Goal: Entertainment & Leisure: Consume media (video, audio)

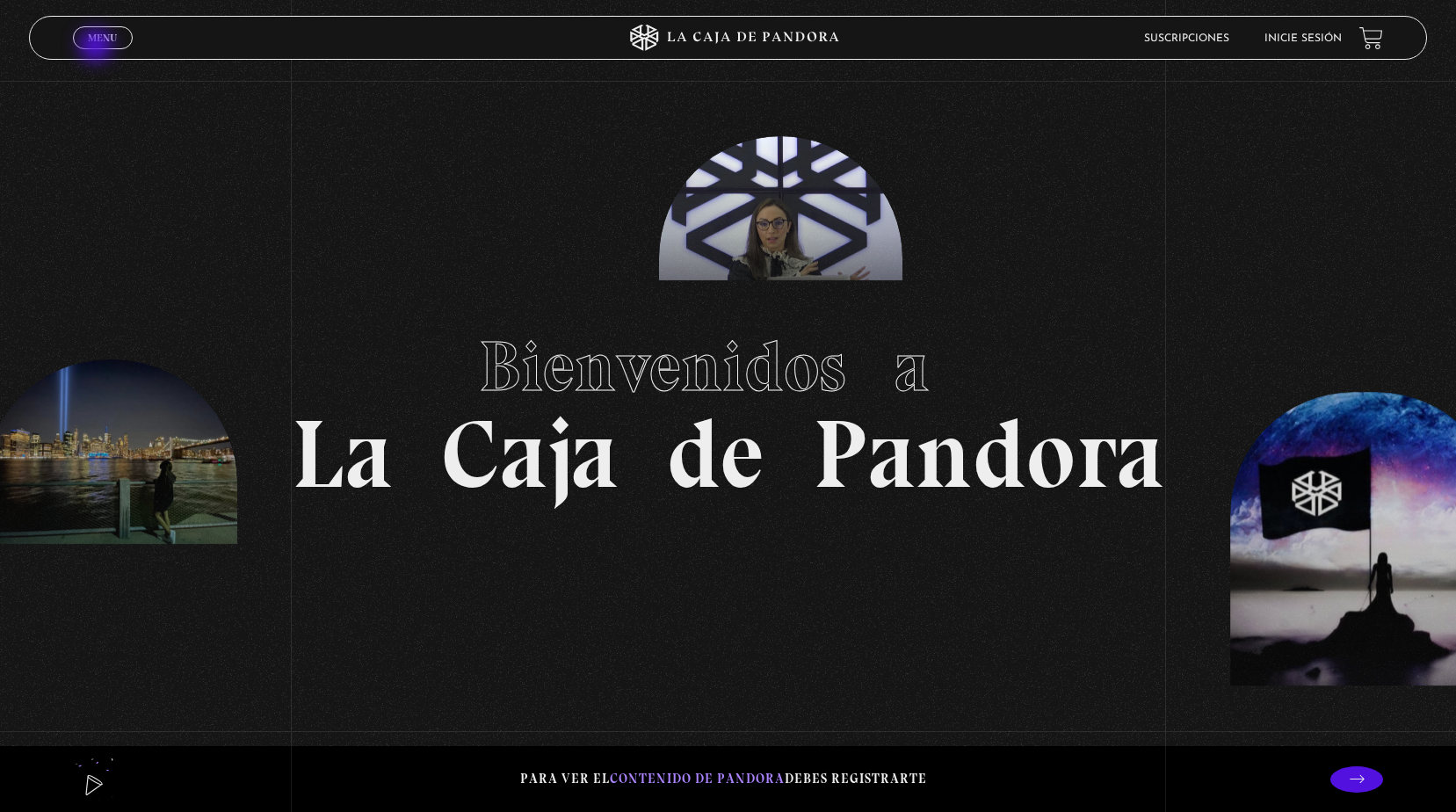
click at [97, 48] on span "Cerrar" at bounding box center [104, 54] width 41 height 13
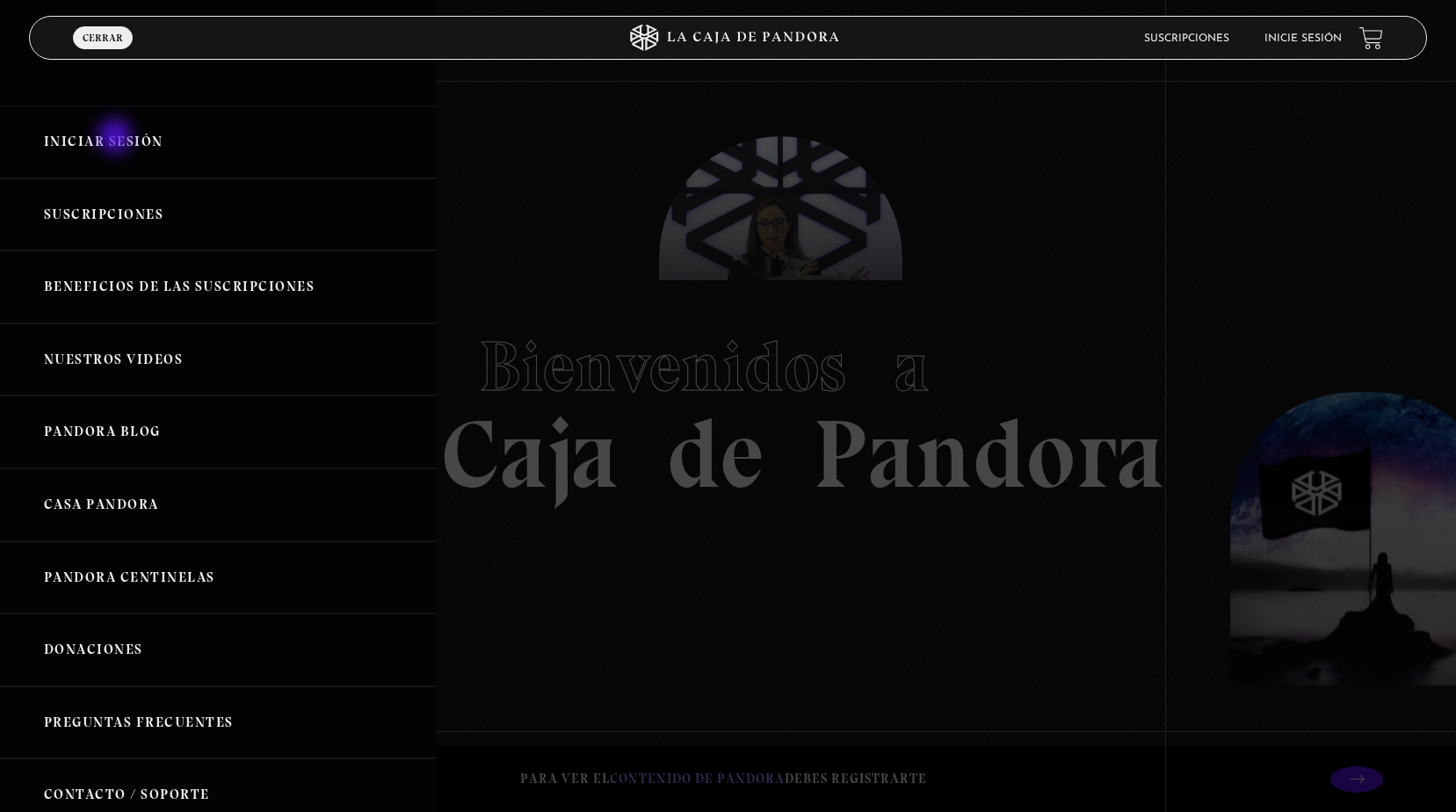
click at [117, 138] on link "Iniciar Sesión" at bounding box center [218, 141] width 437 height 73
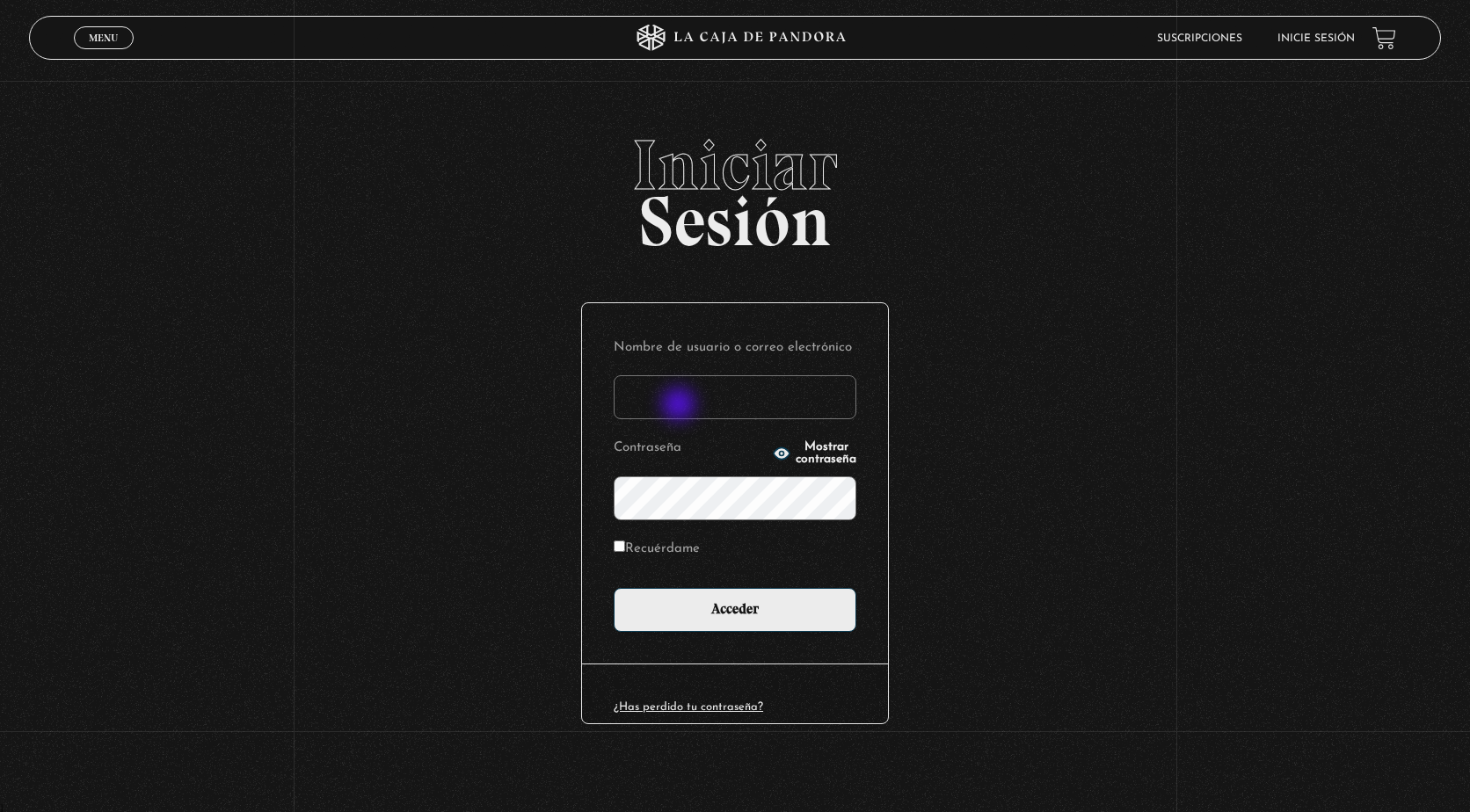
click at [680, 405] on input "Nombre de usuario o correo electrónico" at bounding box center [734, 397] width 242 height 44
type input "adriana.castillo071083@gmail.com"
click at [613, 588] on input "Acceder" at bounding box center [734, 609] width 242 height 44
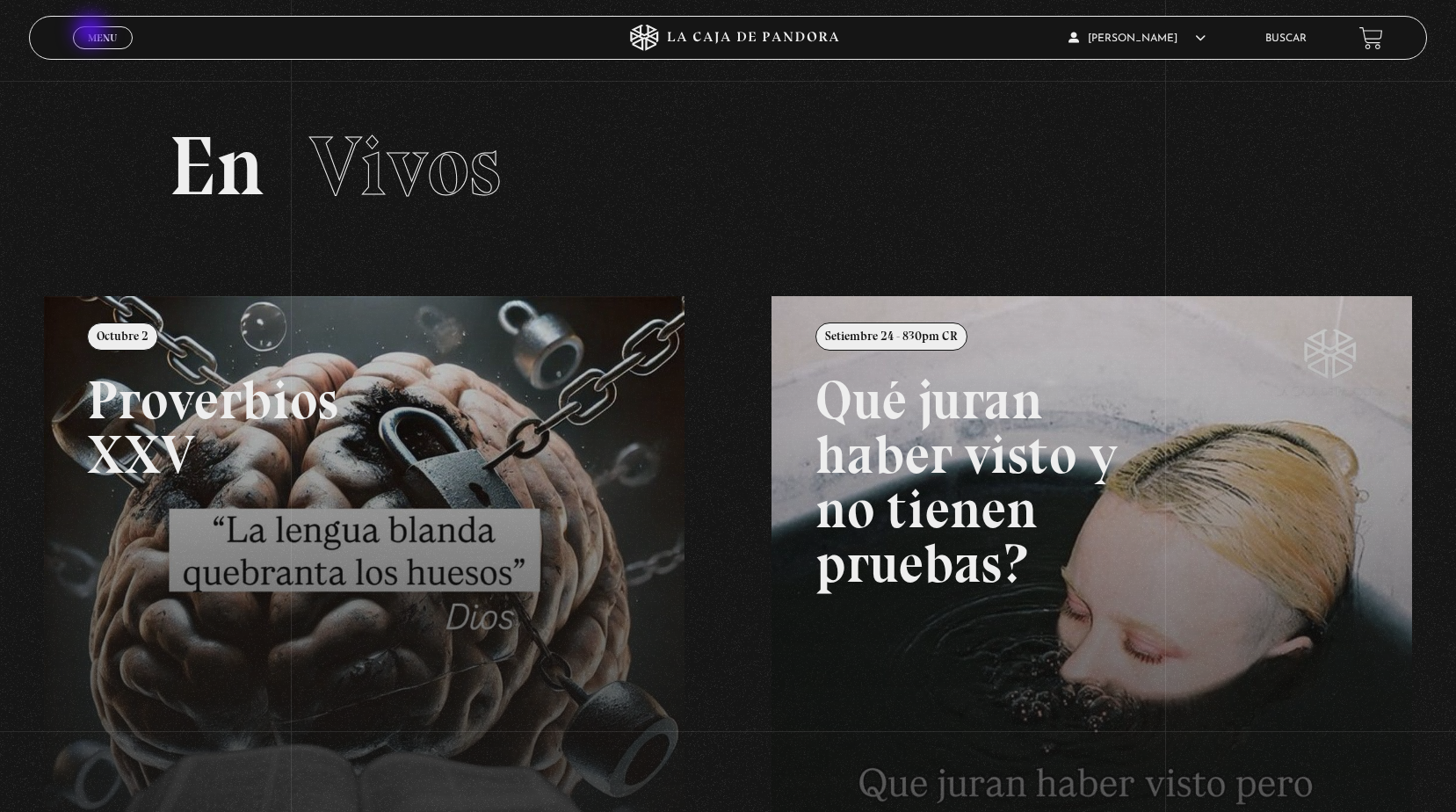
click at [92, 32] on span "Menu" at bounding box center [103, 38] width 29 height 11
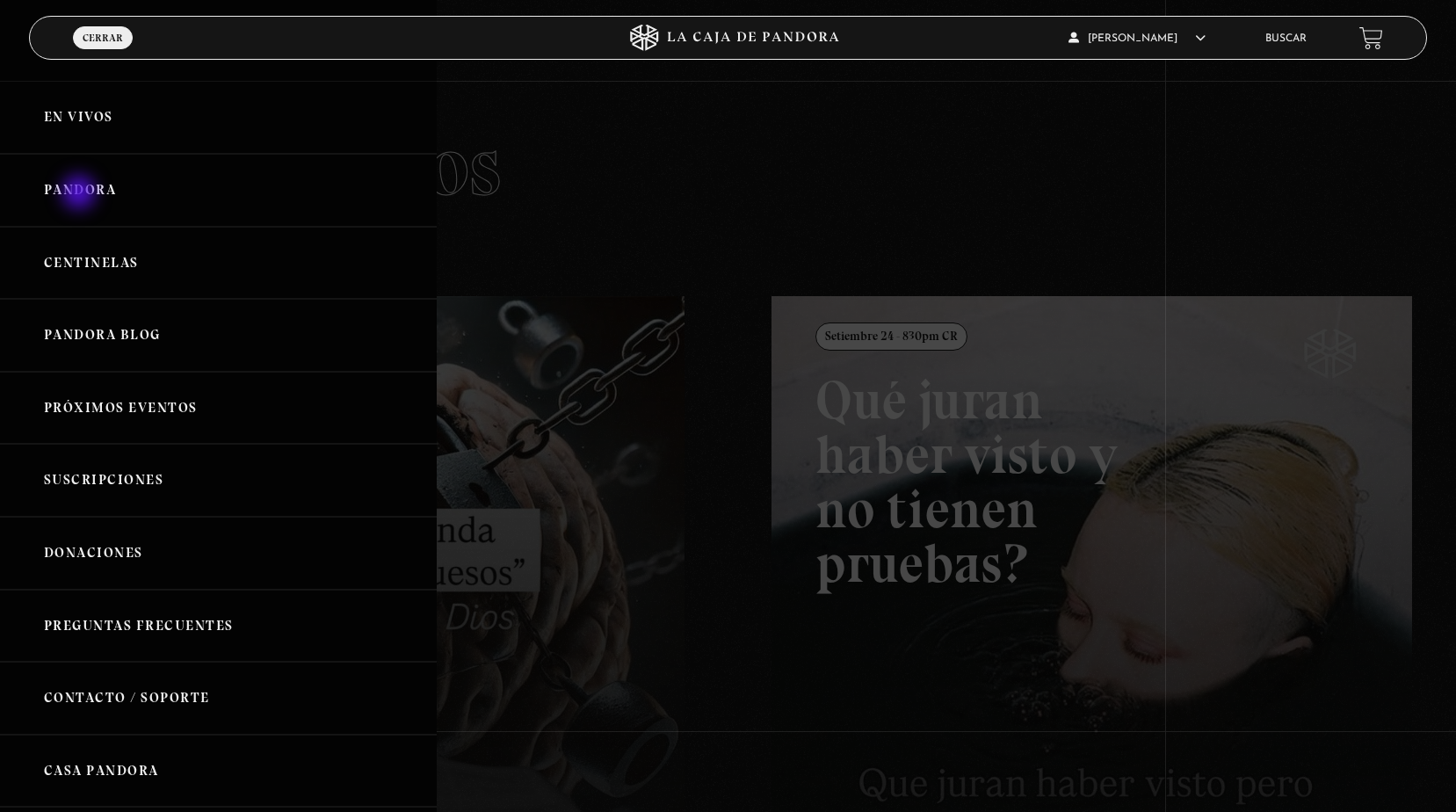
click at [81, 194] on link "Pandora" at bounding box center [218, 190] width 437 height 73
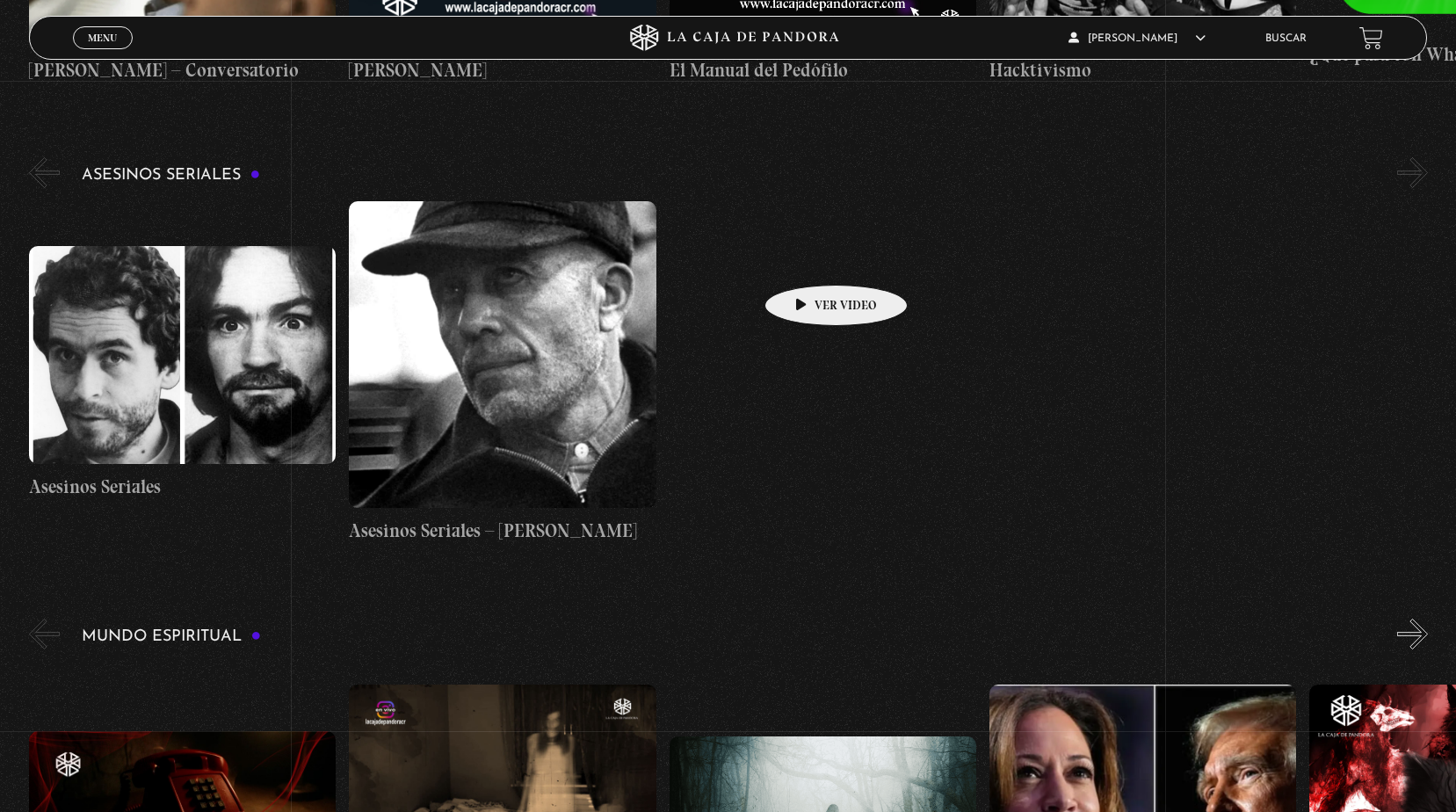
scroll to position [5448, 0]
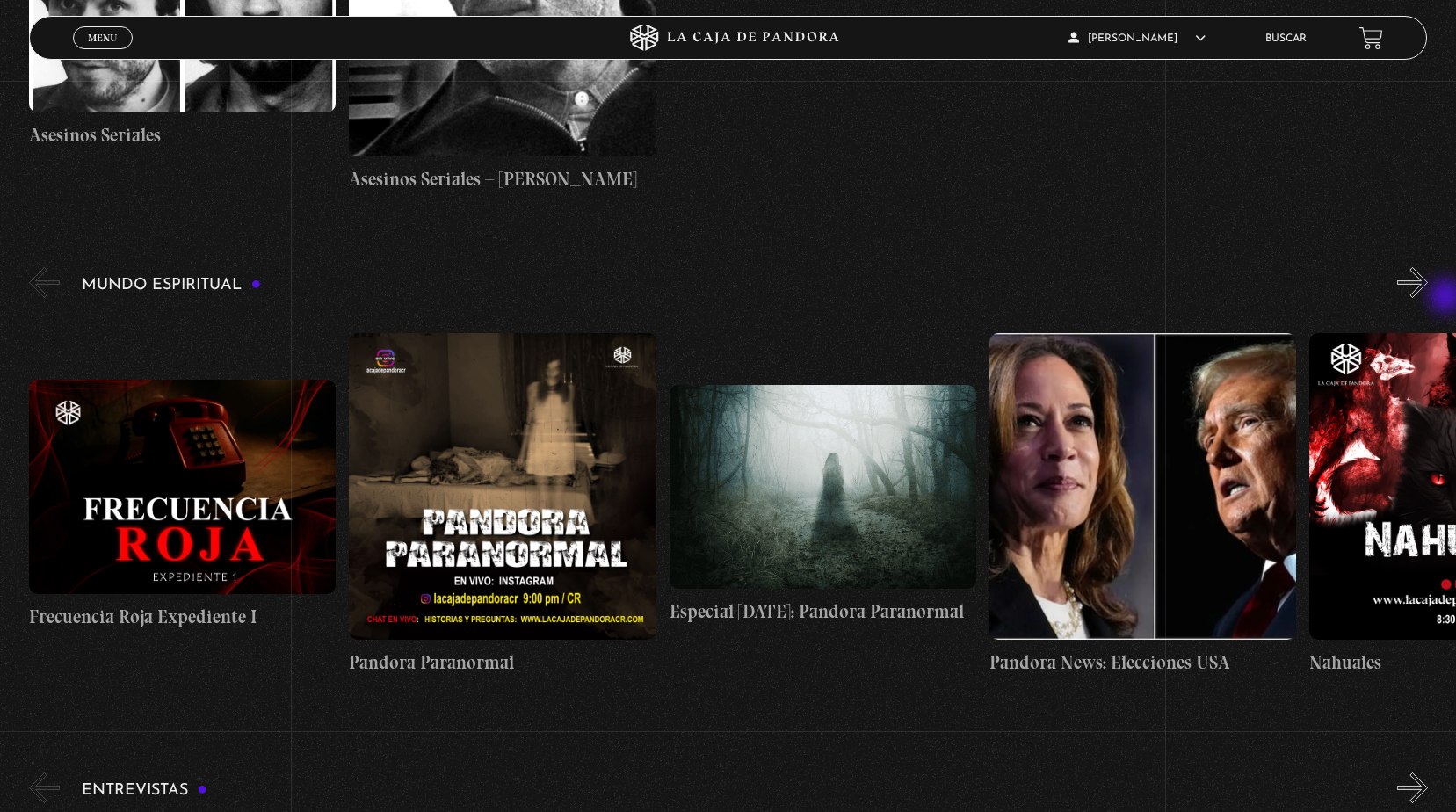
click at [1449, 298] on div "Mundo Espiritual «" at bounding box center [742, 481] width 1427 height 435
click at [1420, 285] on button "»" at bounding box center [1413, 283] width 31 height 31
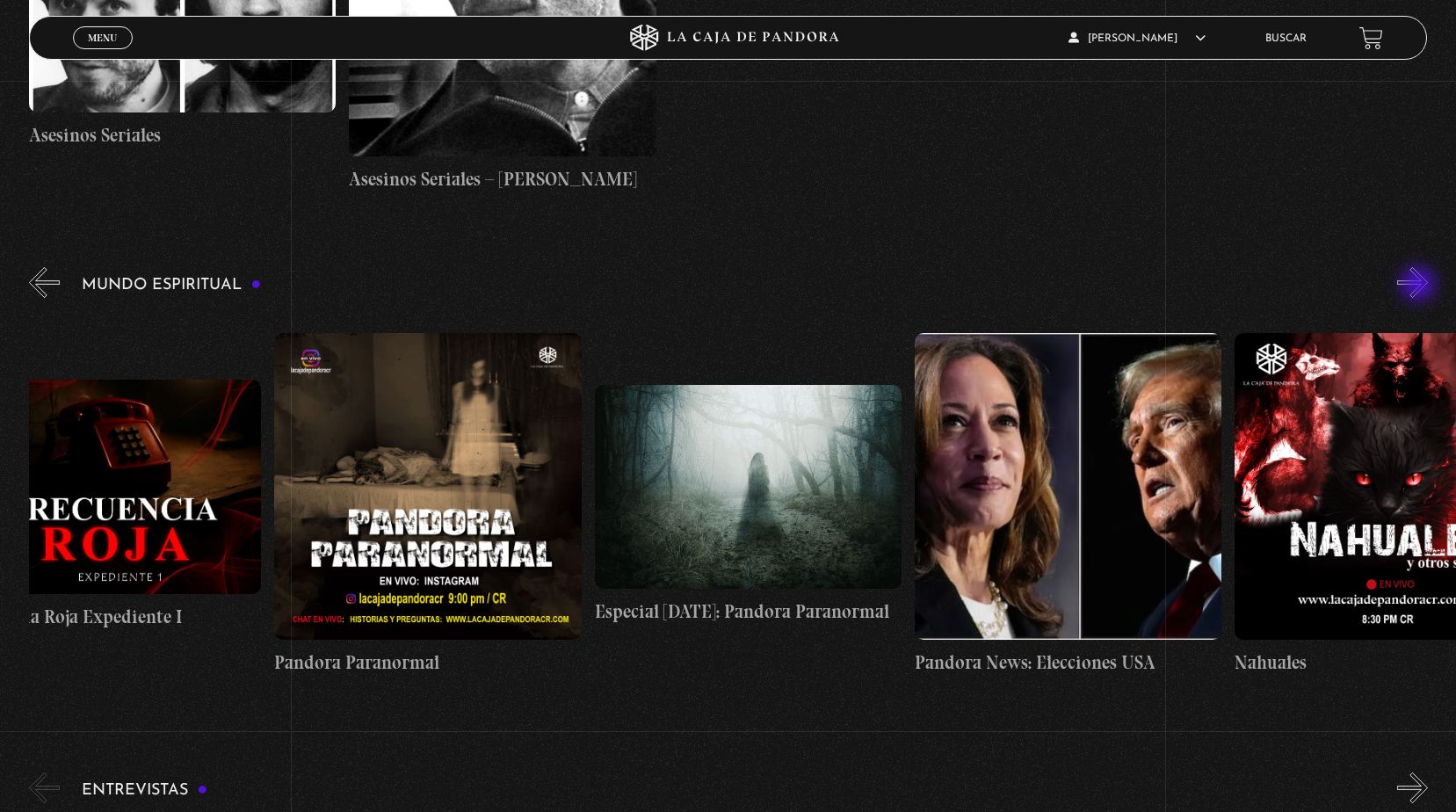
click at [1420, 285] on button "»" at bounding box center [1413, 283] width 31 height 31
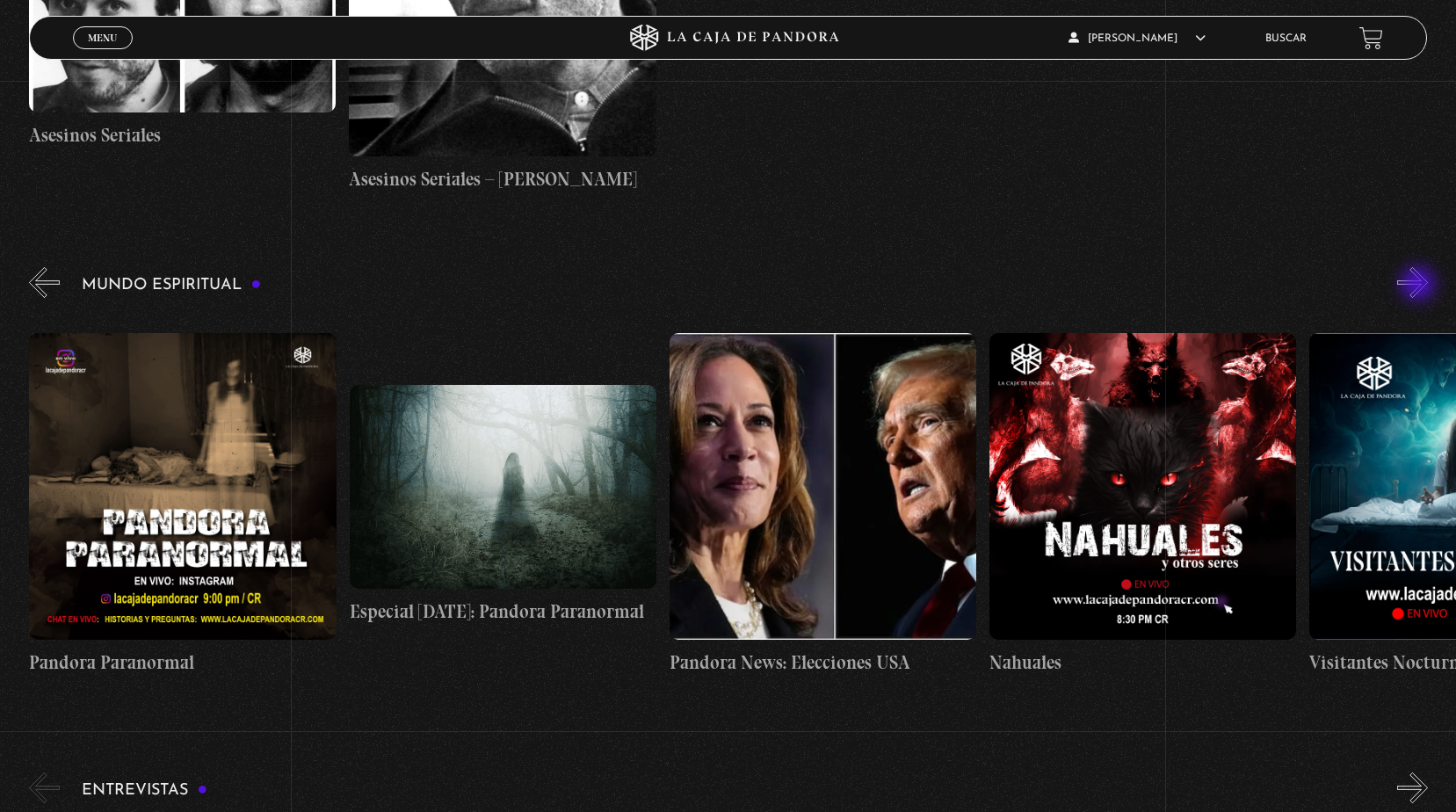
click at [1420, 285] on button "»" at bounding box center [1413, 283] width 31 height 31
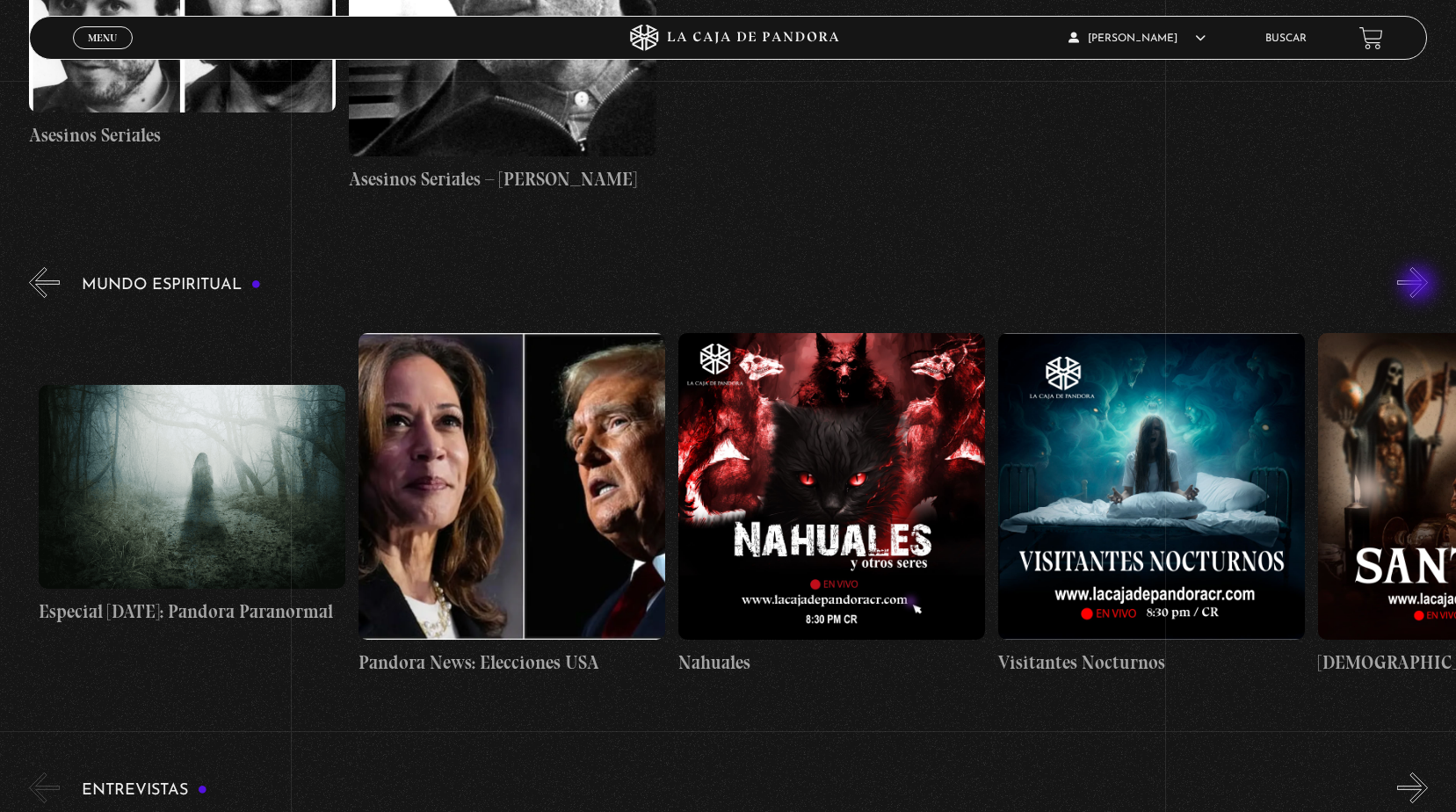
click at [1420, 285] on button "»" at bounding box center [1413, 283] width 31 height 31
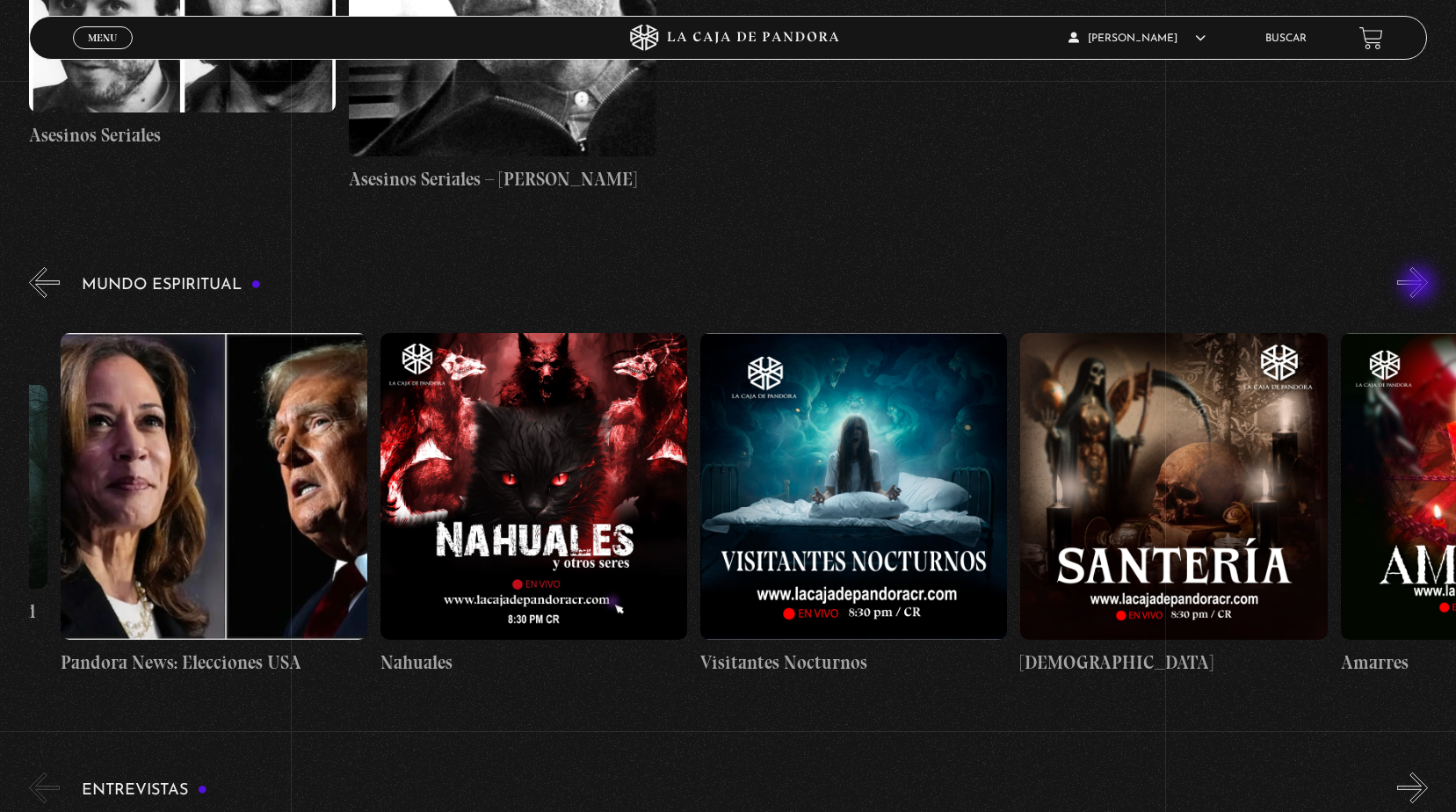
click at [1420, 285] on button "»" at bounding box center [1413, 283] width 31 height 31
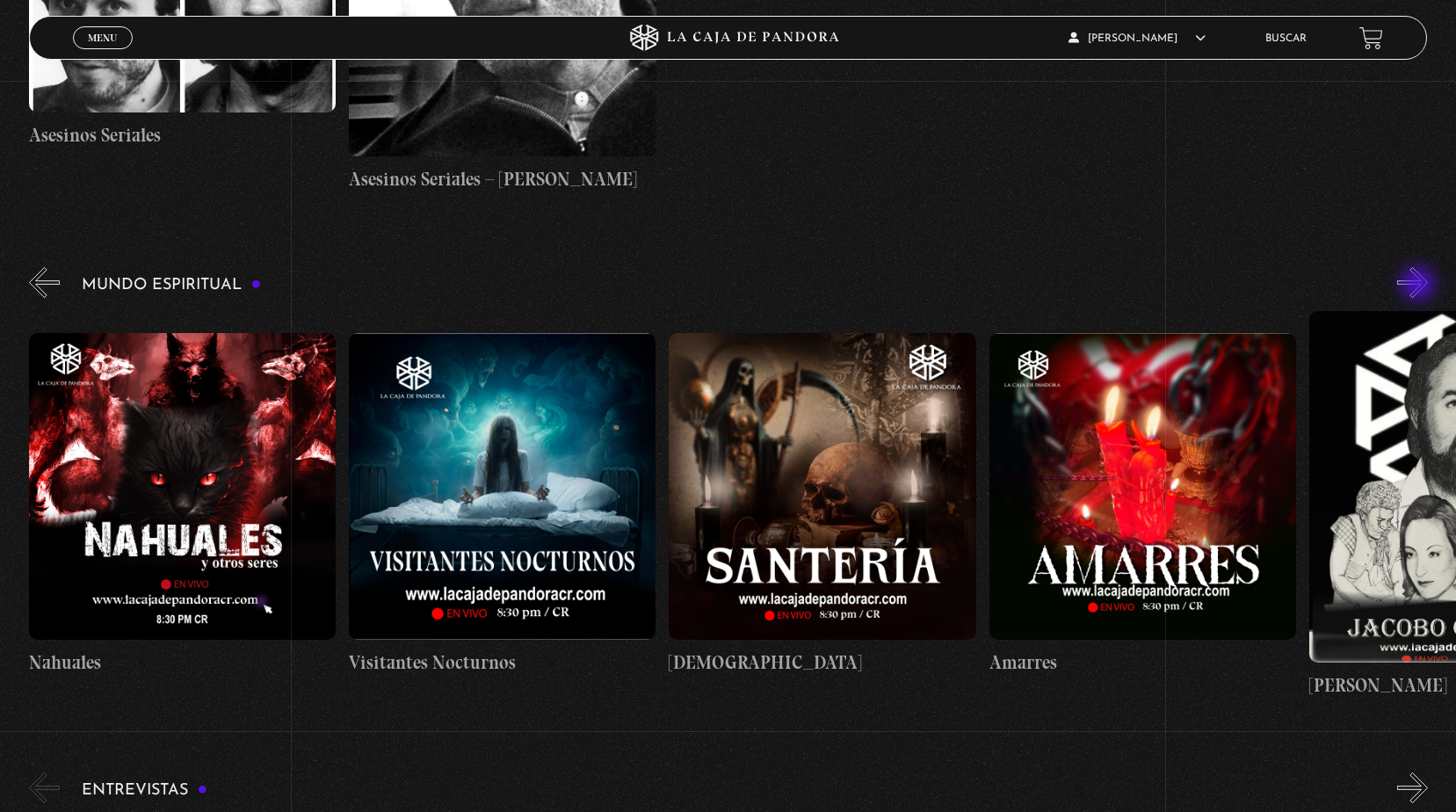
click at [1420, 285] on button "»" at bounding box center [1413, 283] width 31 height 31
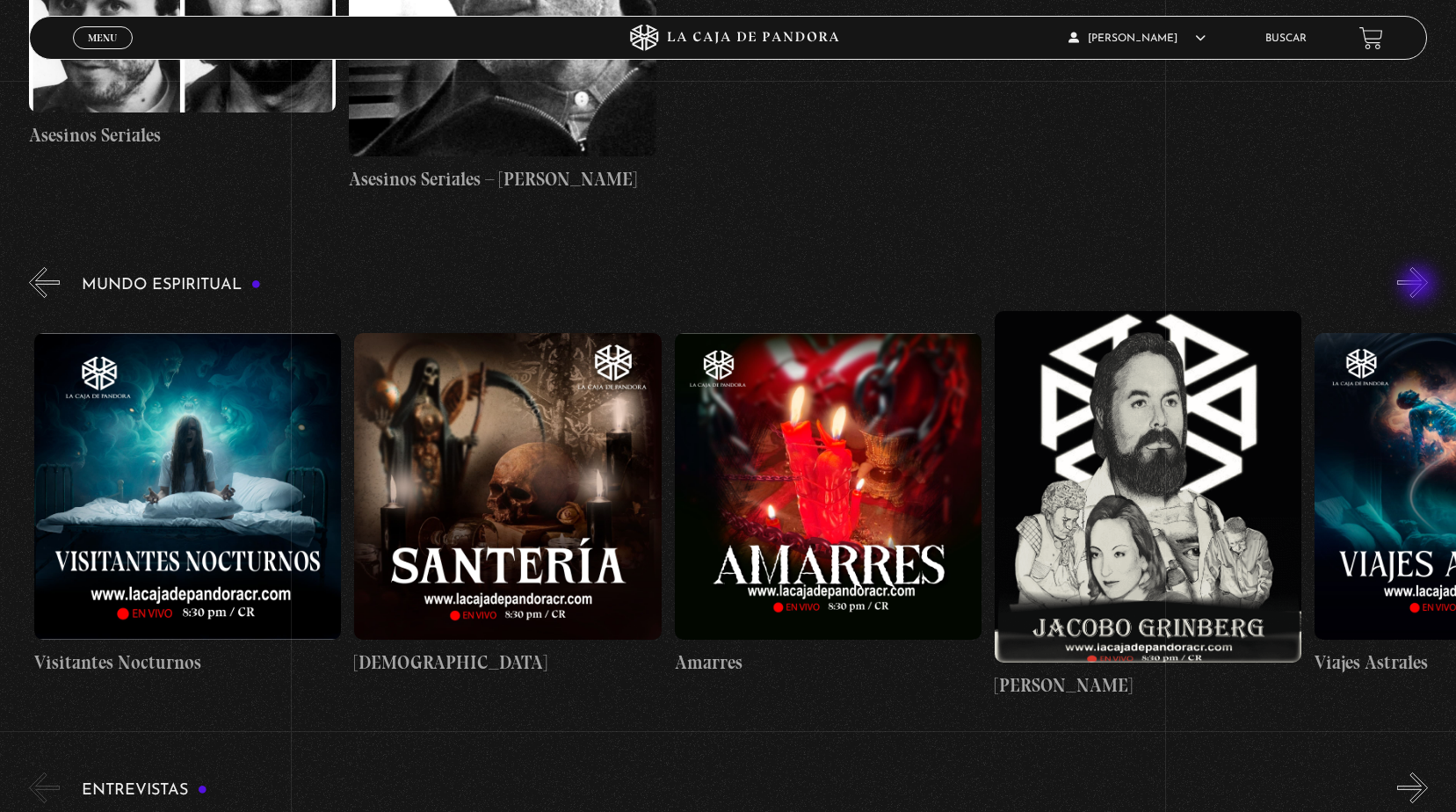
click at [1420, 285] on button "»" at bounding box center [1413, 283] width 31 height 31
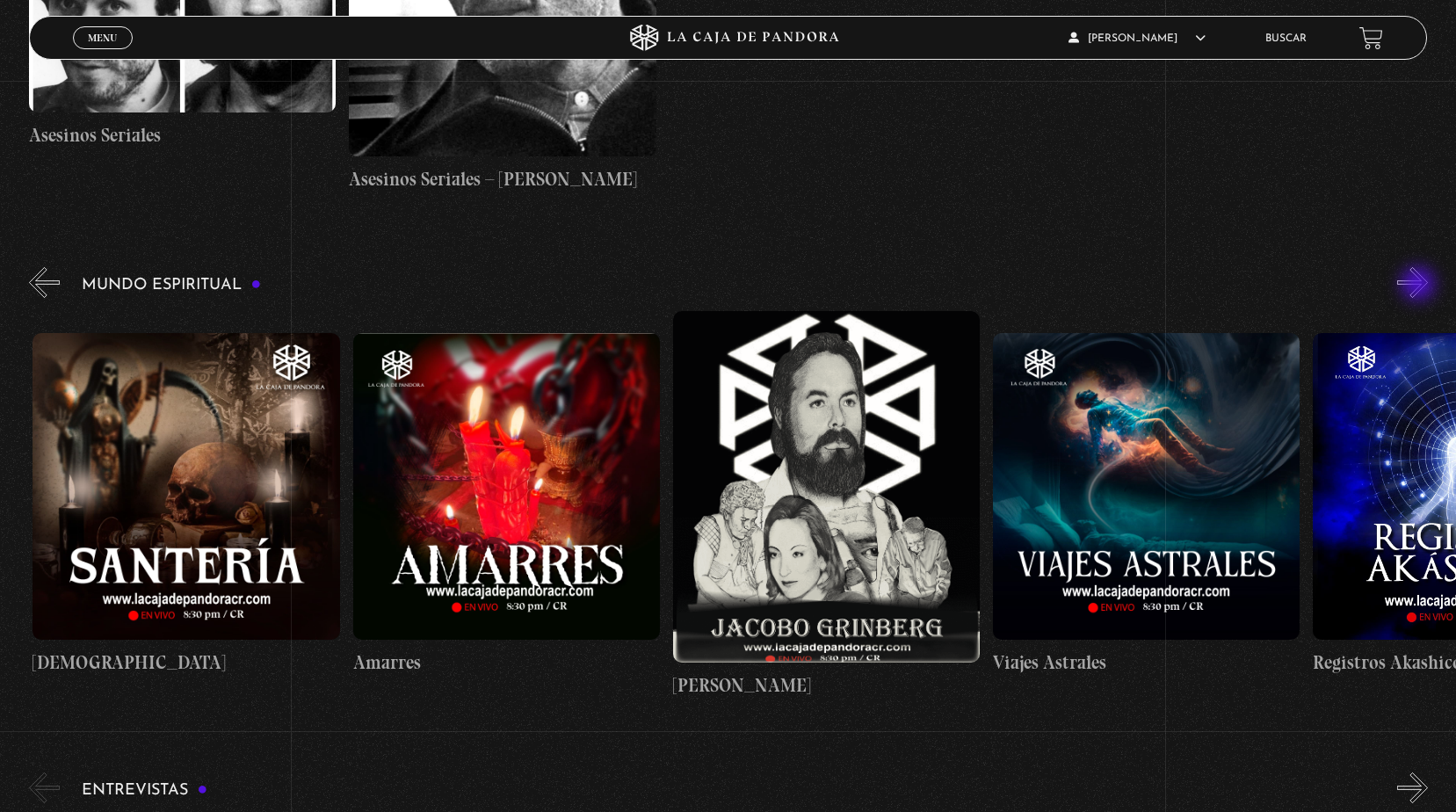
click at [1420, 285] on button "»" at bounding box center [1413, 283] width 31 height 31
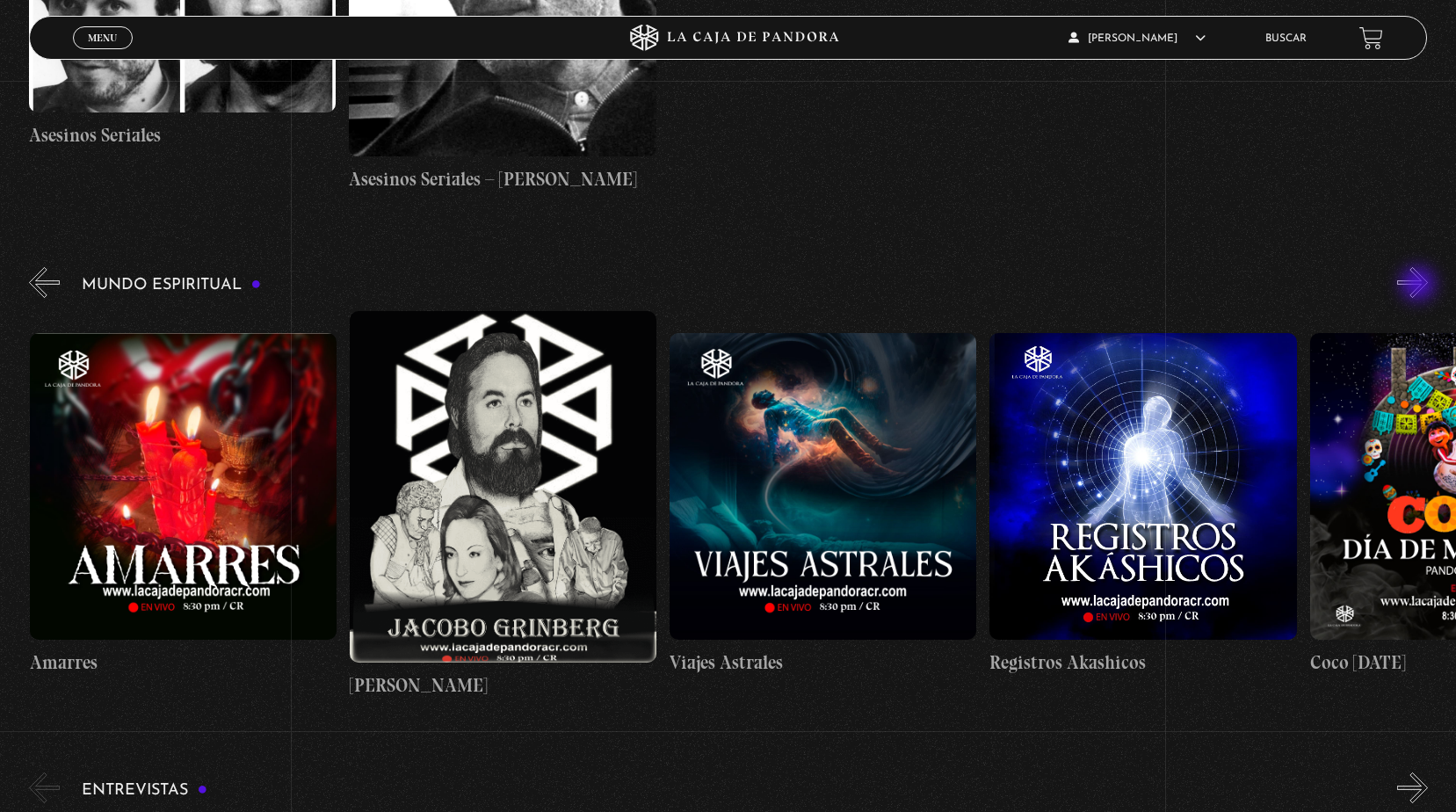
click at [1420, 285] on button "»" at bounding box center [1413, 283] width 31 height 31
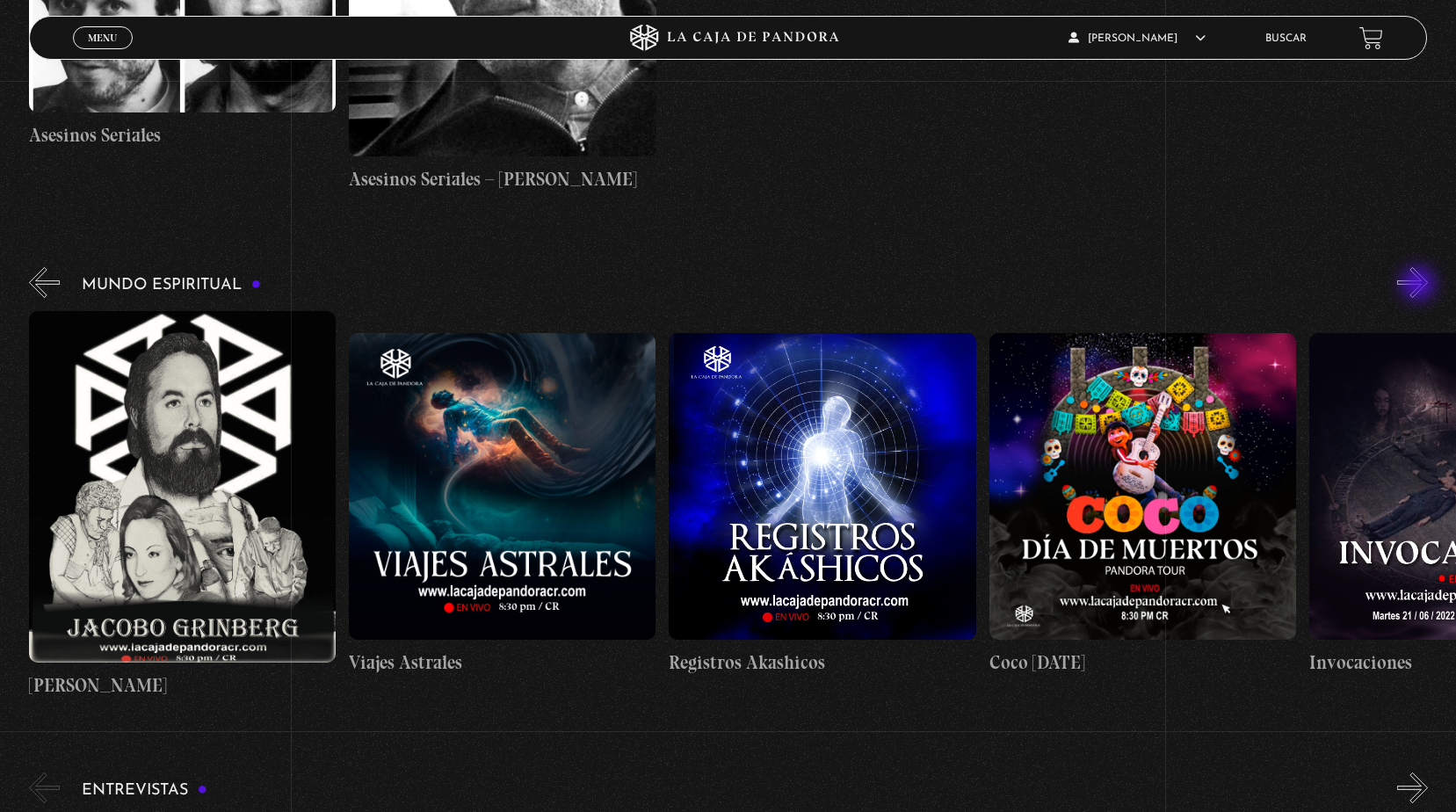
click at [1420, 285] on button "»" at bounding box center [1413, 283] width 31 height 31
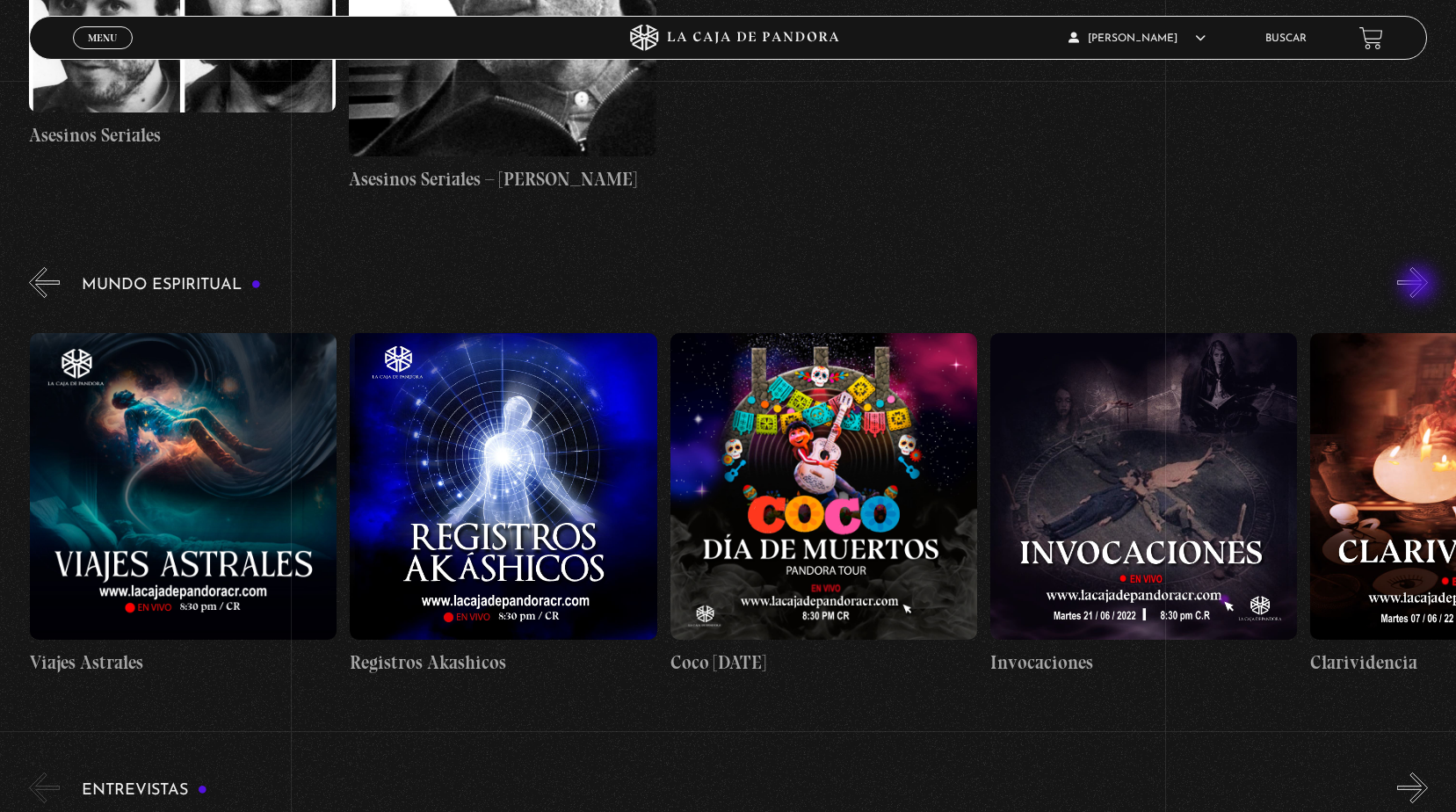
click at [1420, 285] on button "»" at bounding box center [1413, 283] width 31 height 31
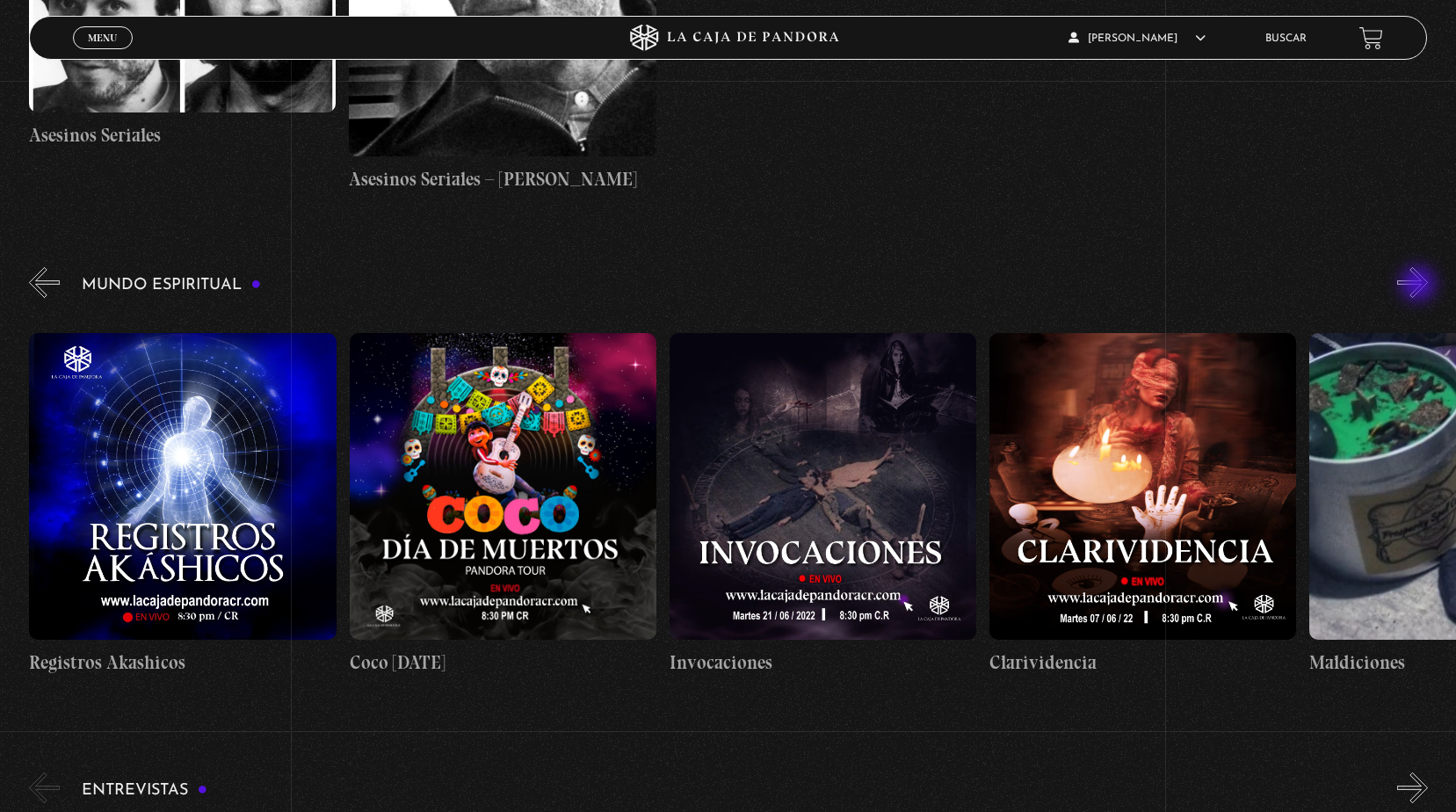
click at [1420, 285] on button "»" at bounding box center [1413, 283] width 31 height 31
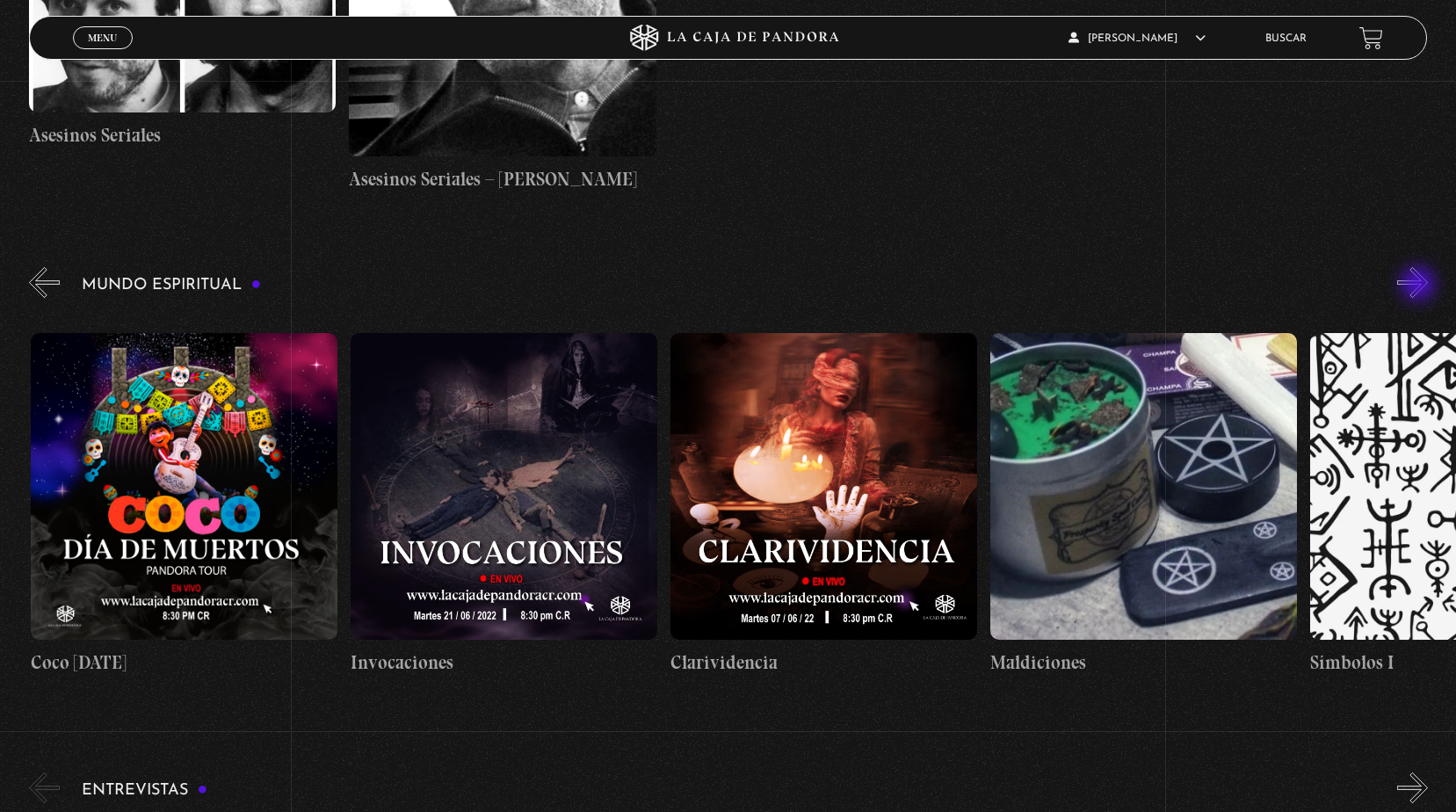
scroll to position [0, 3521]
click at [1420, 285] on button "»" at bounding box center [1413, 283] width 31 height 31
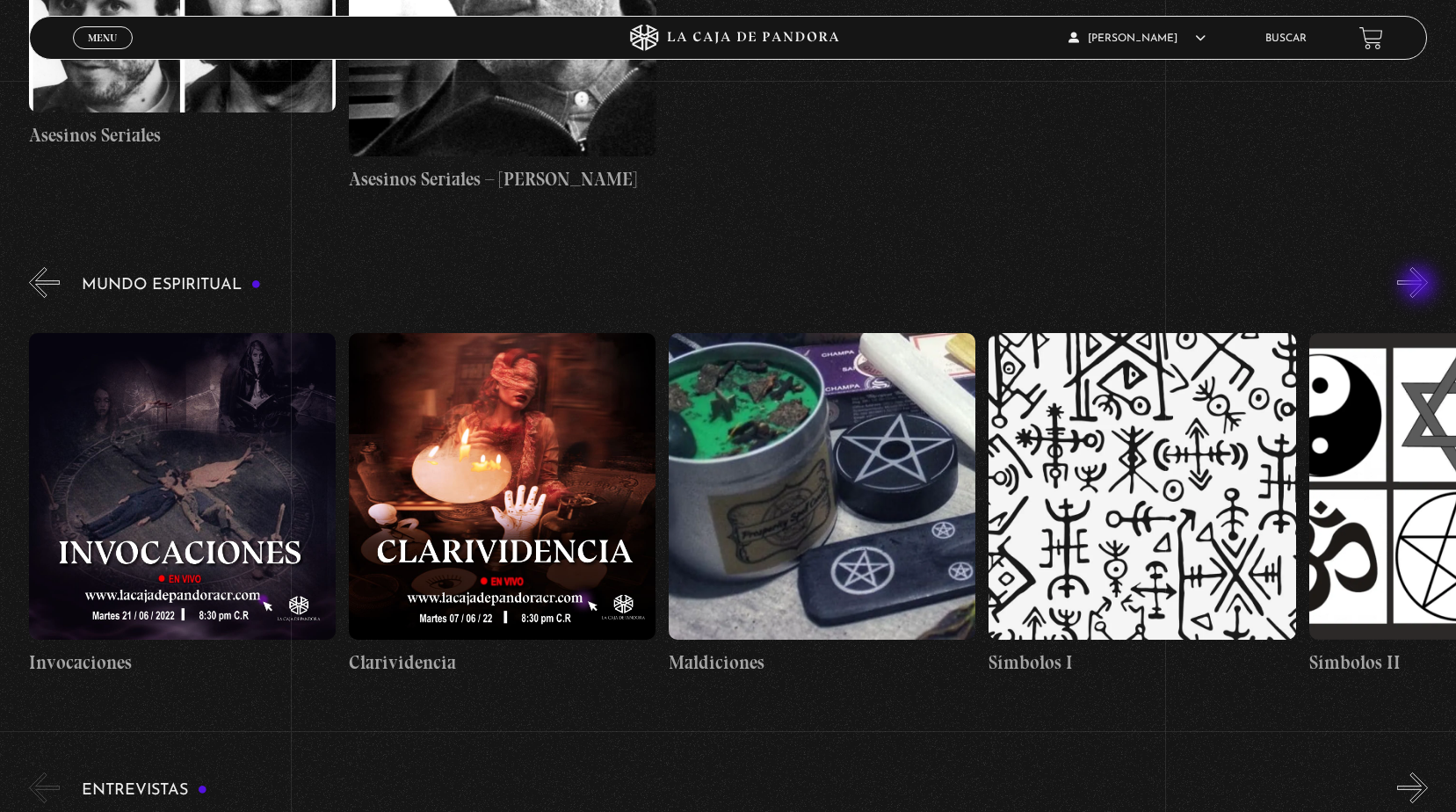
click at [1420, 285] on button "»" at bounding box center [1413, 283] width 31 height 31
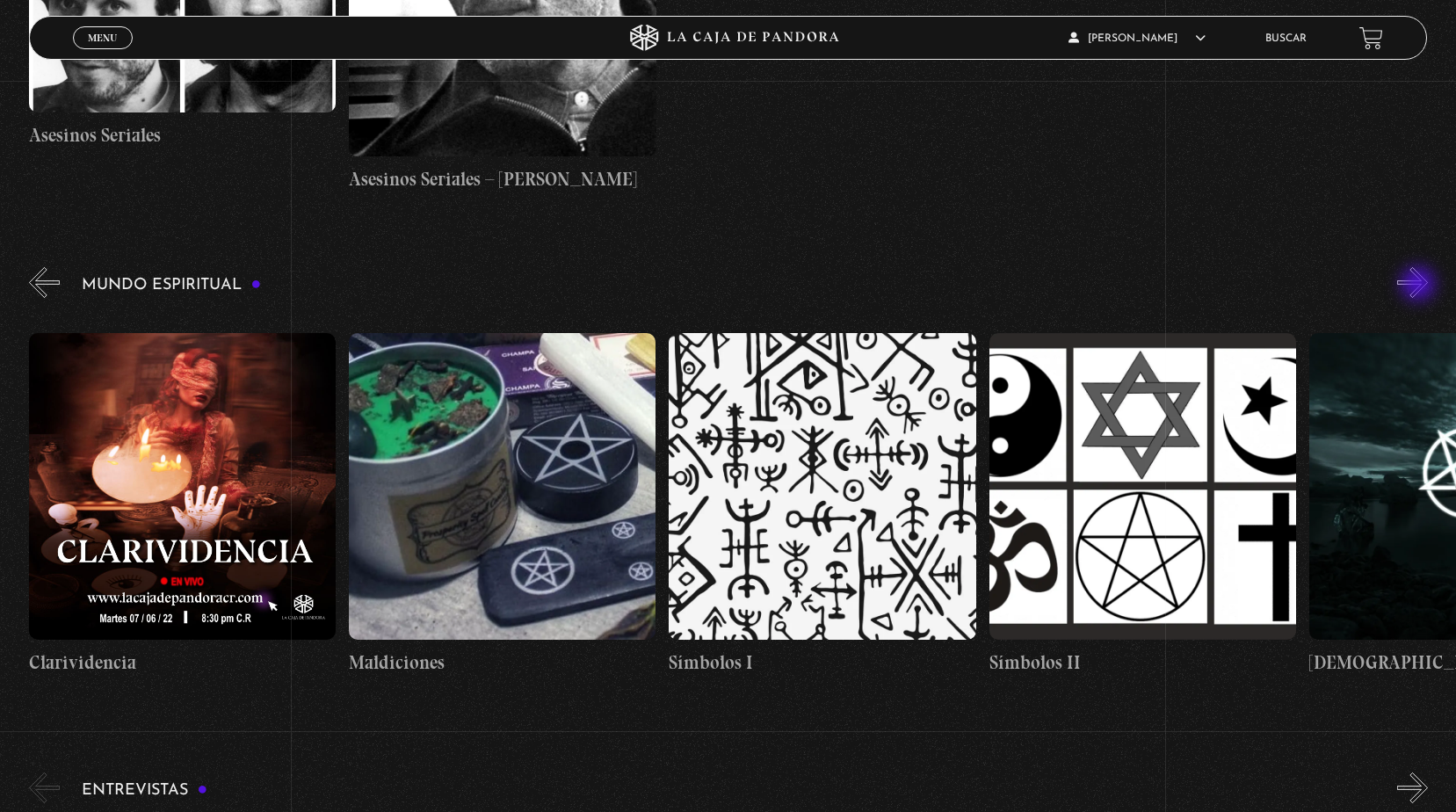
click at [1420, 285] on button "»" at bounding box center [1413, 283] width 31 height 31
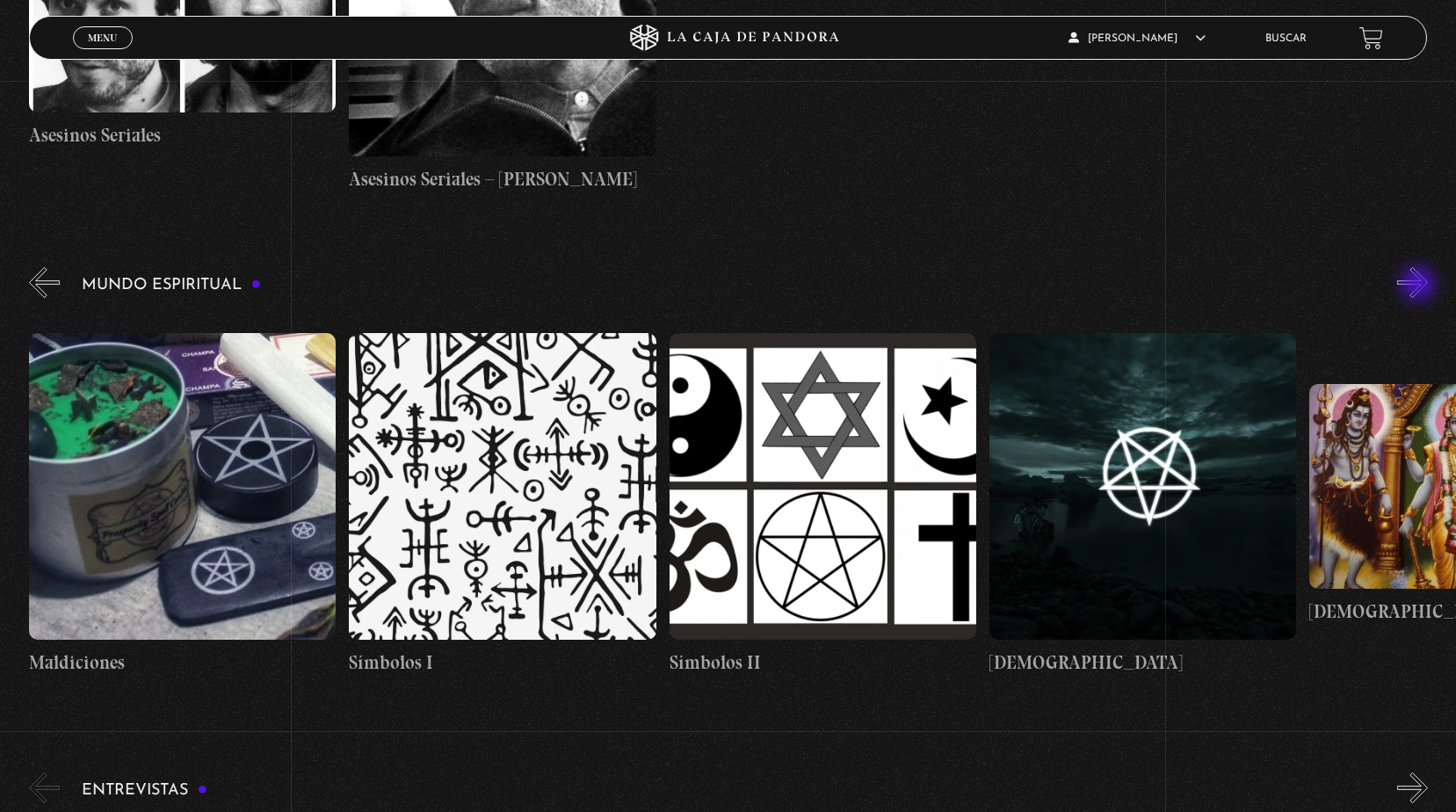
click at [1420, 285] on button "»" at bounding box center [1413, 283] width 31 height 31
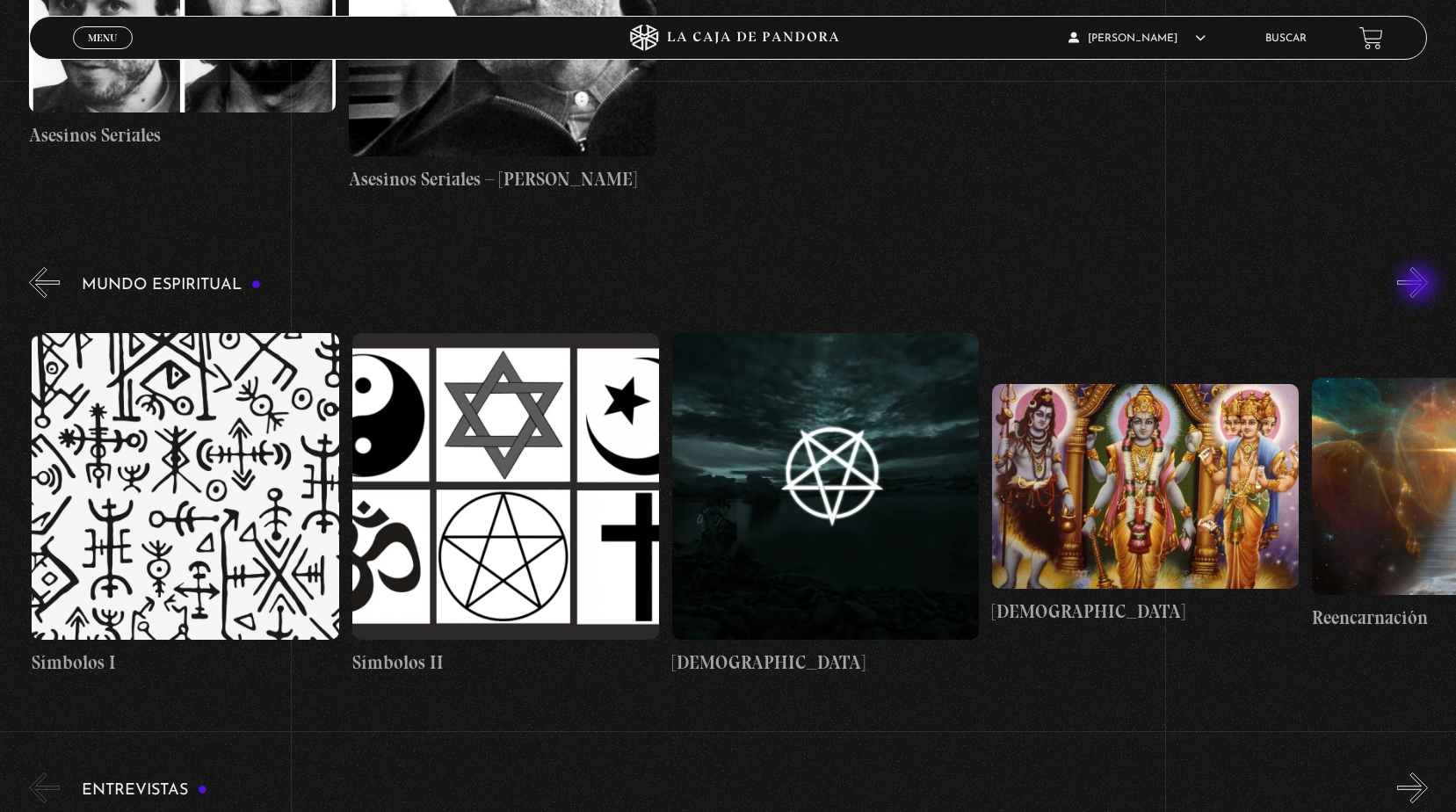
click at [1420, 285] on button "»" at bounding box center [1413, 283] width 31 height 31
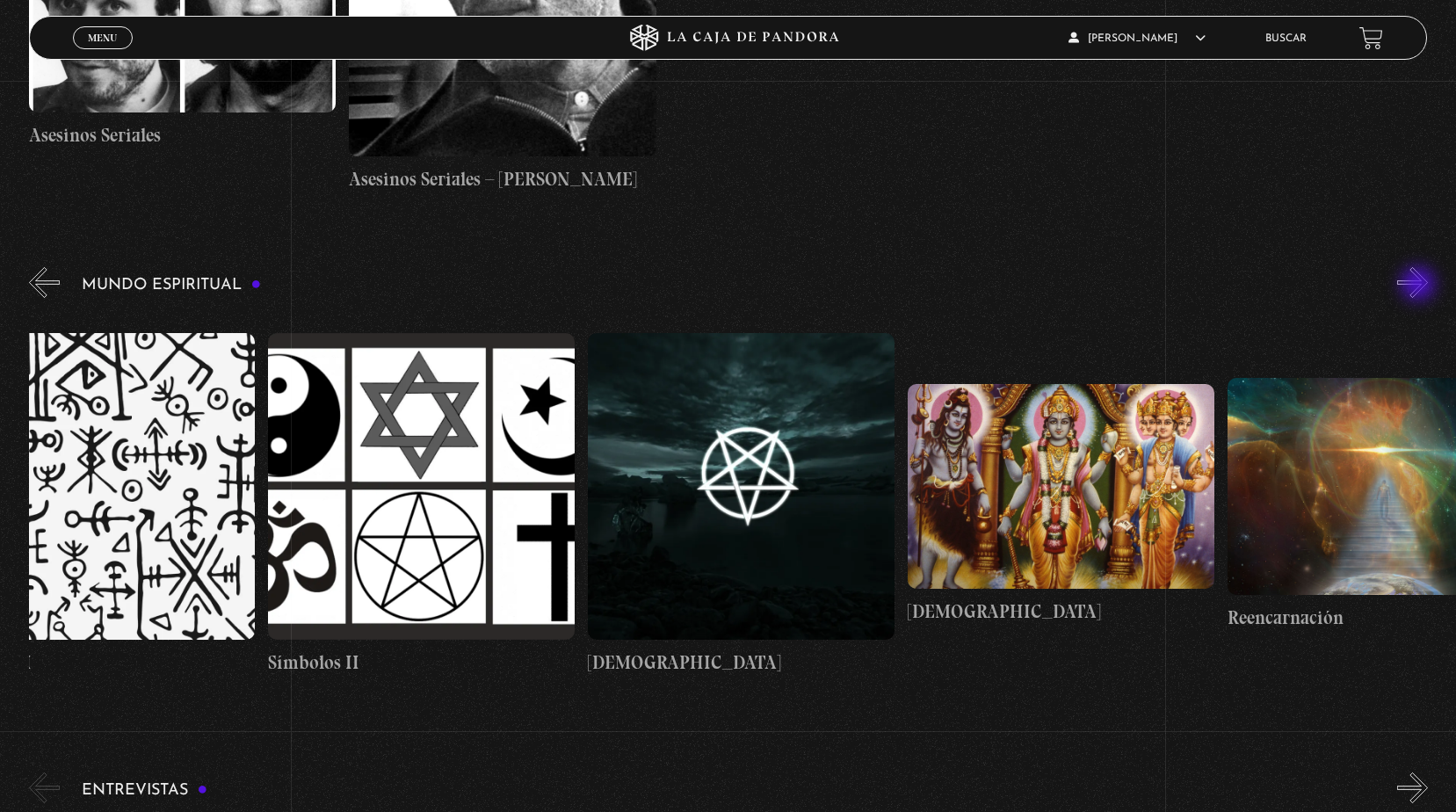
scroll to position [0, 4961]
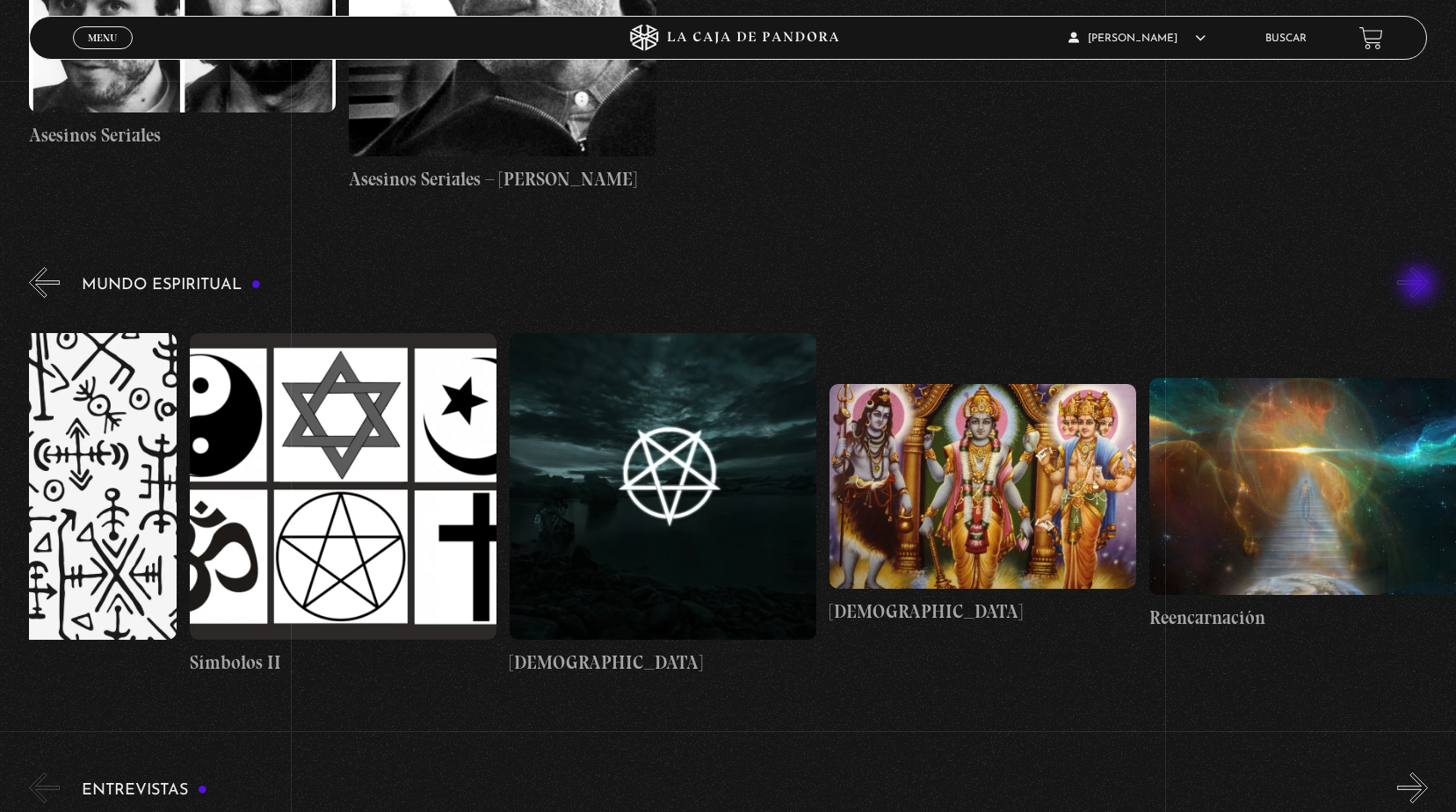
click at [1420, 285] on button "»" at bounding box center [1413, 283] width 31 height 31
click at [52, 279] on button "«" at bounding box center [44, 283] width 31 height 31
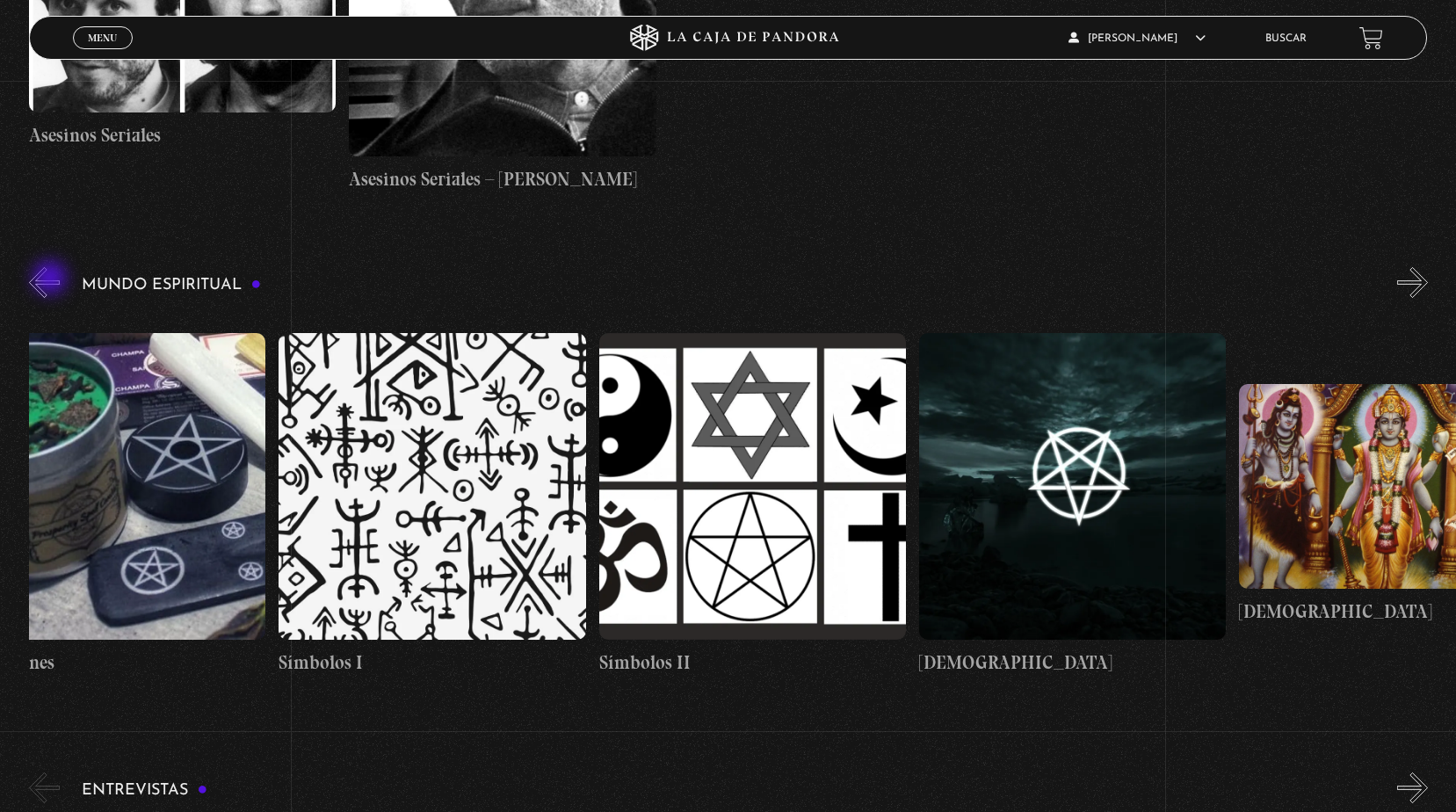
click at [52, 279] on button "«" at bounding box center [44, 283] width 31 height 31
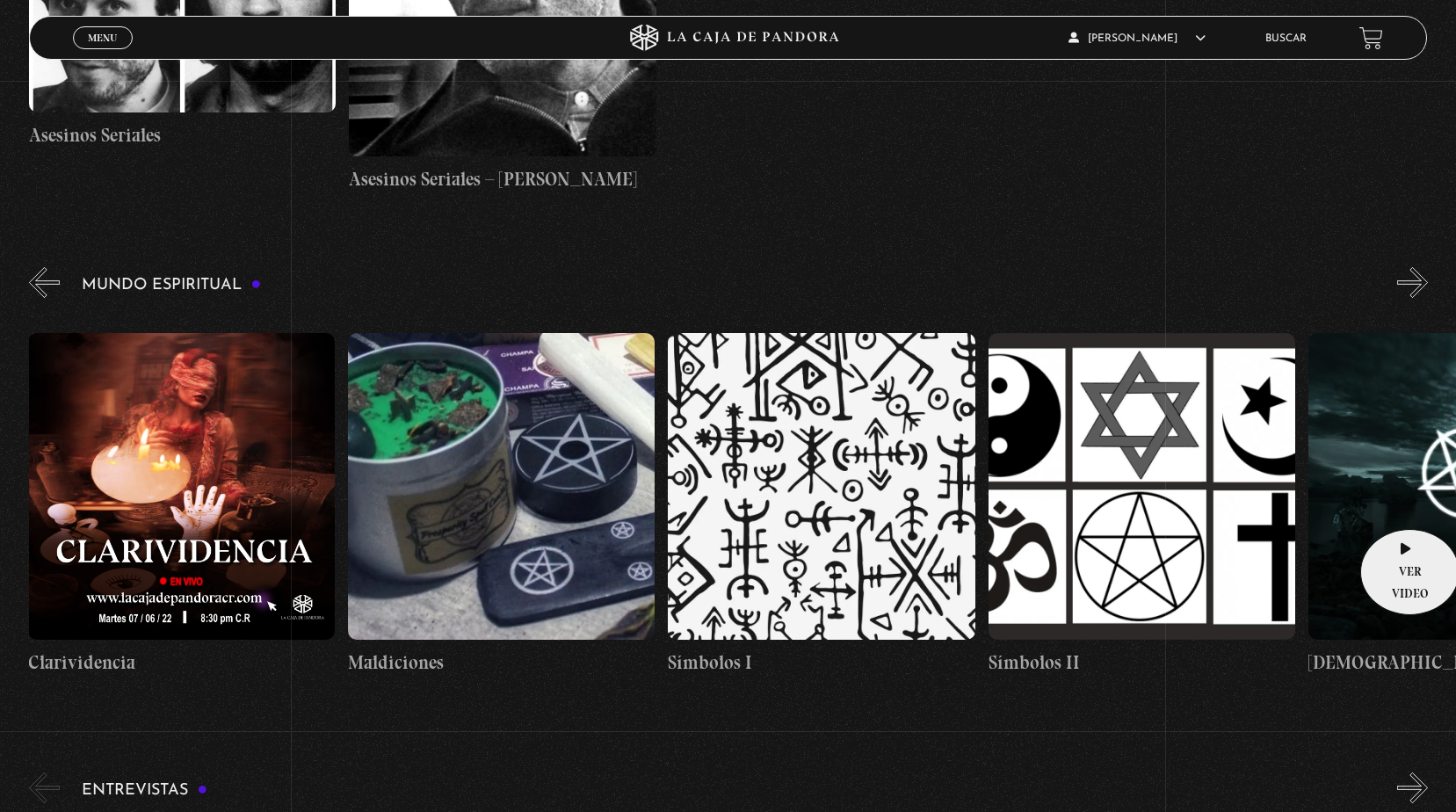
scroll to position [0, 4162]
click at [1405, 502] on figure at bounding box center [1462, 486] width 307 height 307
